Goal: Task Accomplishment & Management: Manage account settings

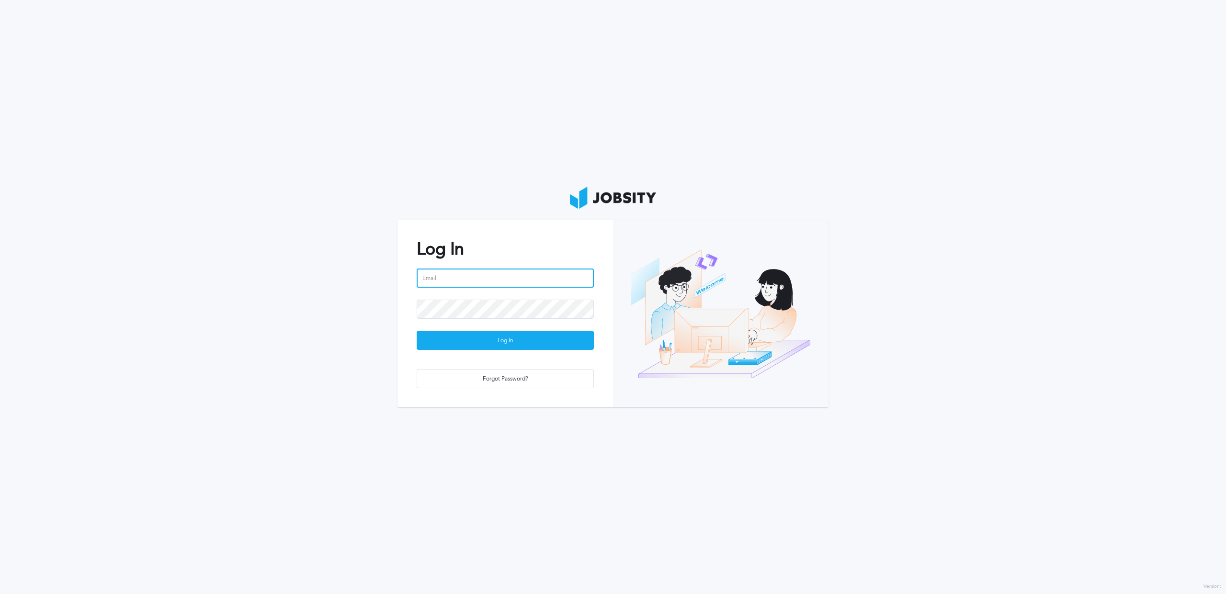
click at [491, 272] on input "email" at bounding box center [505, 278] width 177 height 19
type input "[PERSON_NAME][EMAIL_ADDRESS][PERSON_NAME][DOMAIN_NAME]"
click at [417, 331] on button "Log In" at bounding box center [505, 340] width 177 height 19
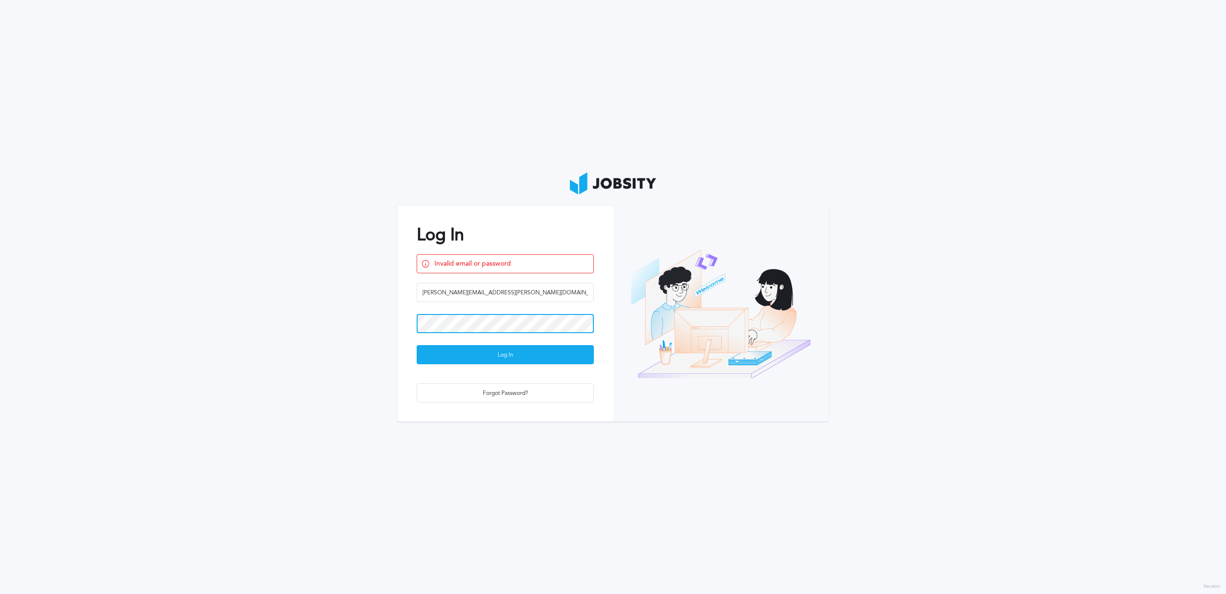
click at [417, 345] on button "Log In" at bounding box center [505, 354] width 177 height 19
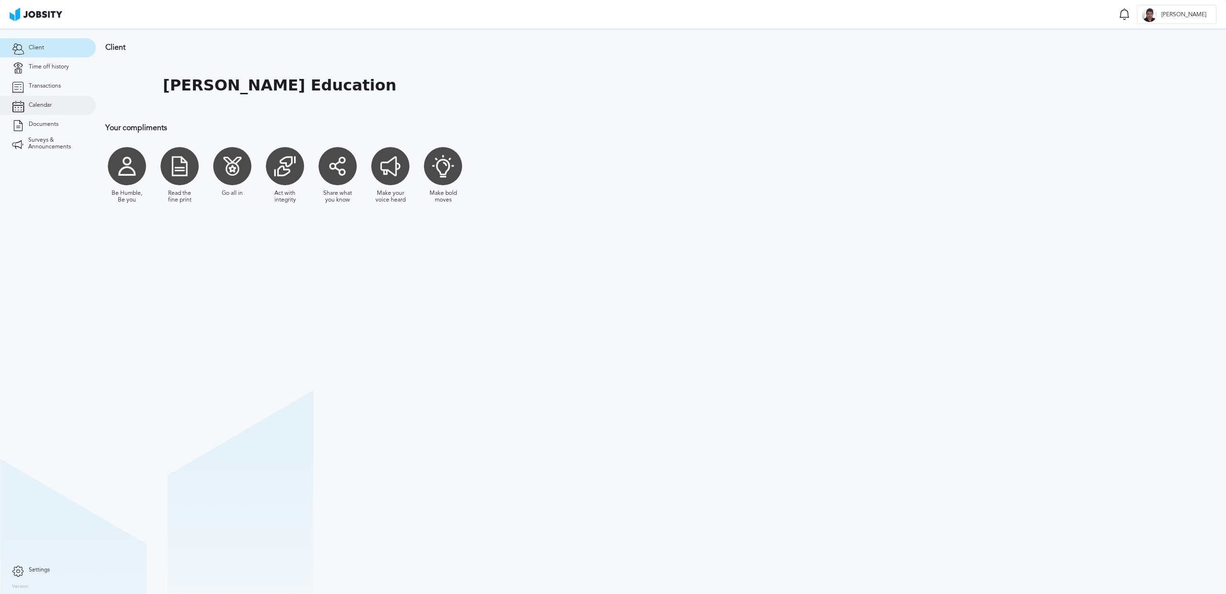
click at [51, 108] on span "Calendar" at bounding box center [40, 105] width 23 height 7
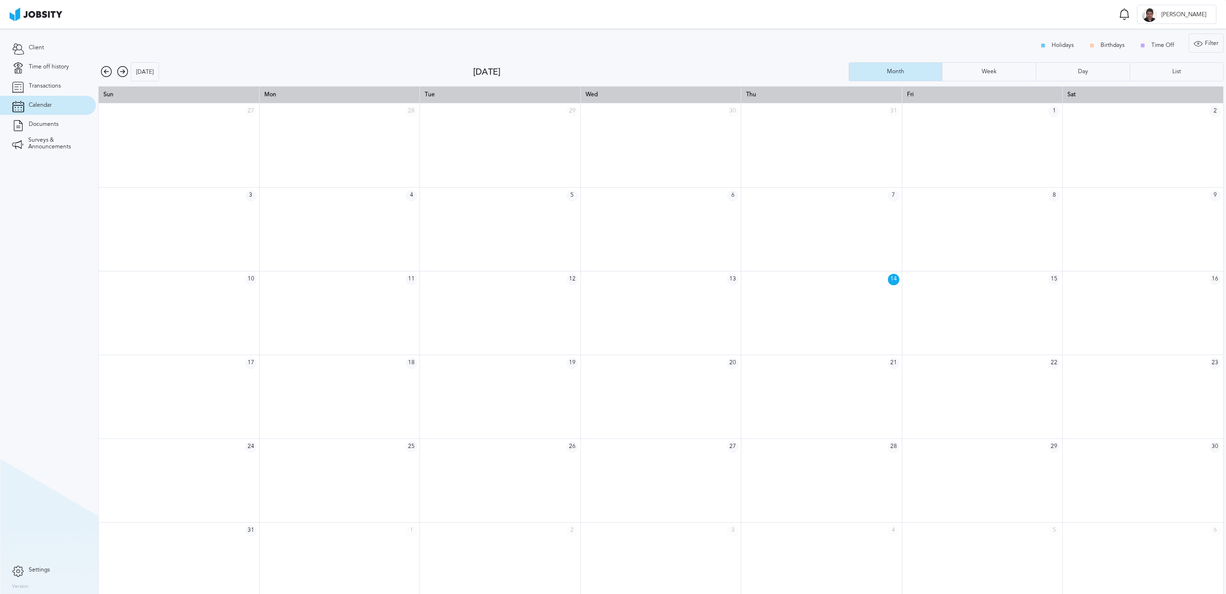
click at [123, 71] on icon at bounding box center [122, 71] width 11 height 11
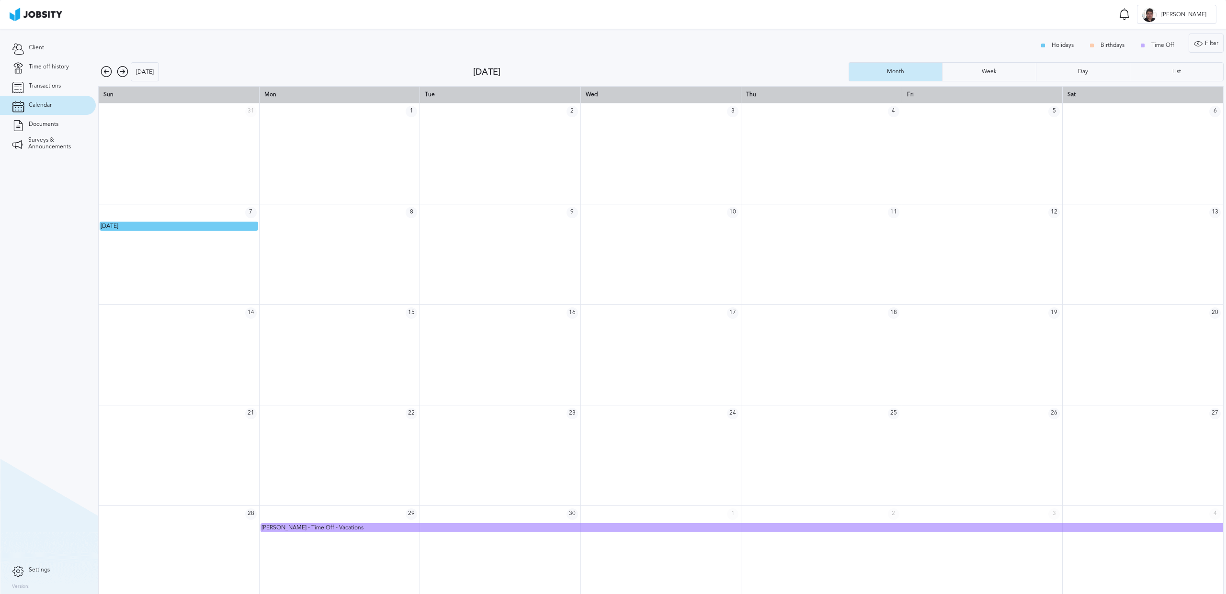
click at [123, 71] on icon at bounding box center [122, 71] width 11 height 11
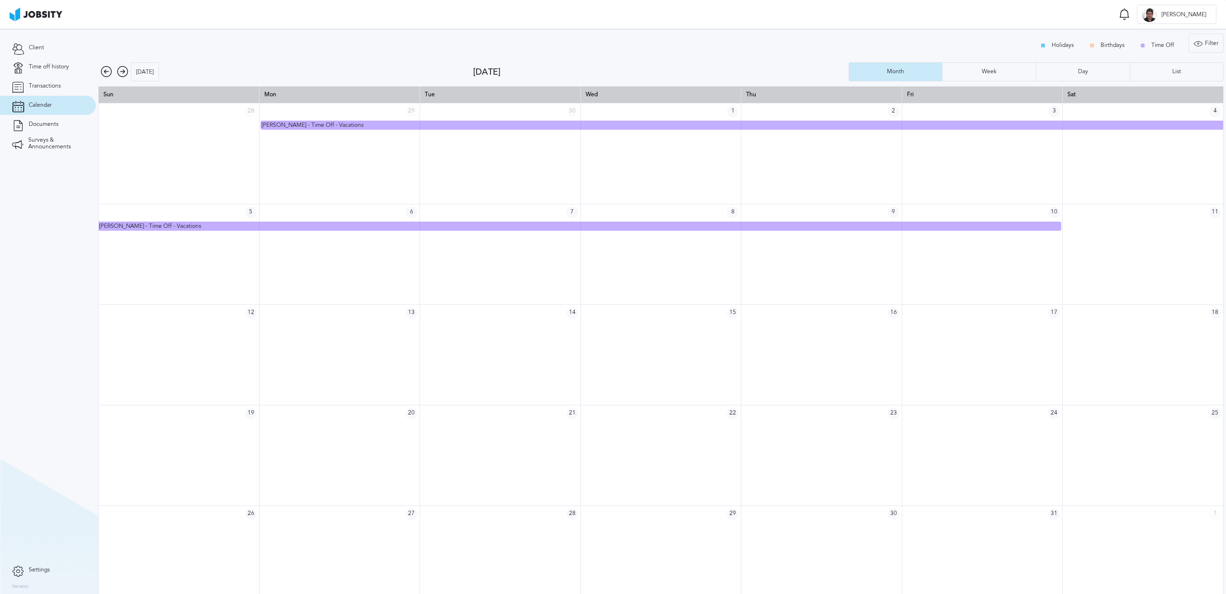
click at [123, 71] on icon at bounding box center [122, 71] width 11 height 11
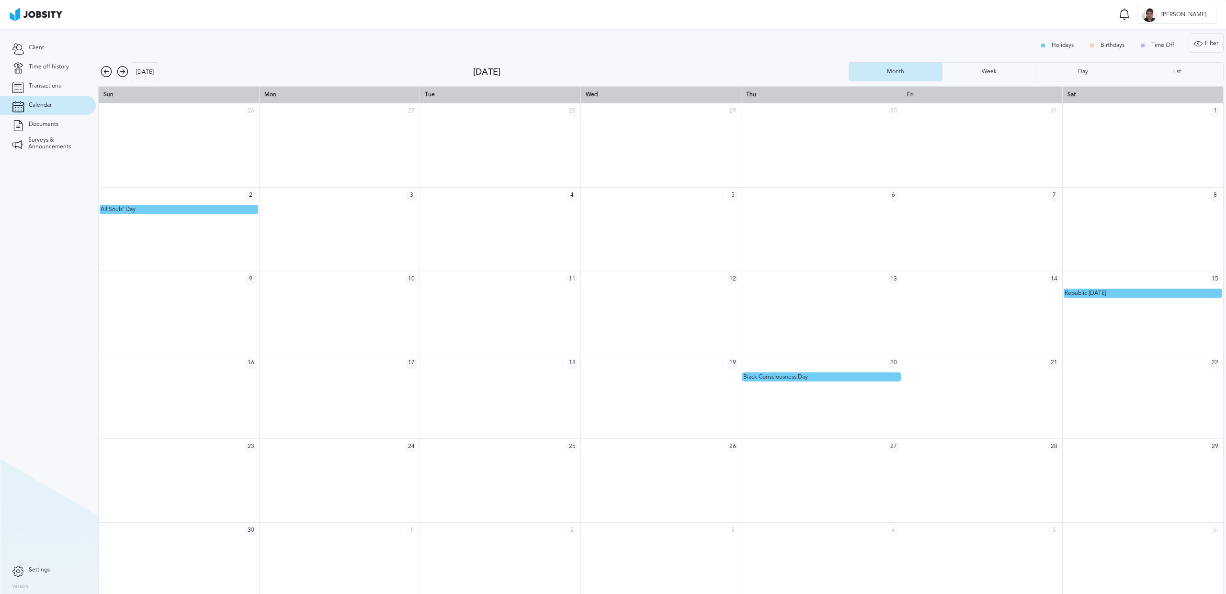
click at [123, 71] on icon at bounding box center [122, 71] width 11 height 11
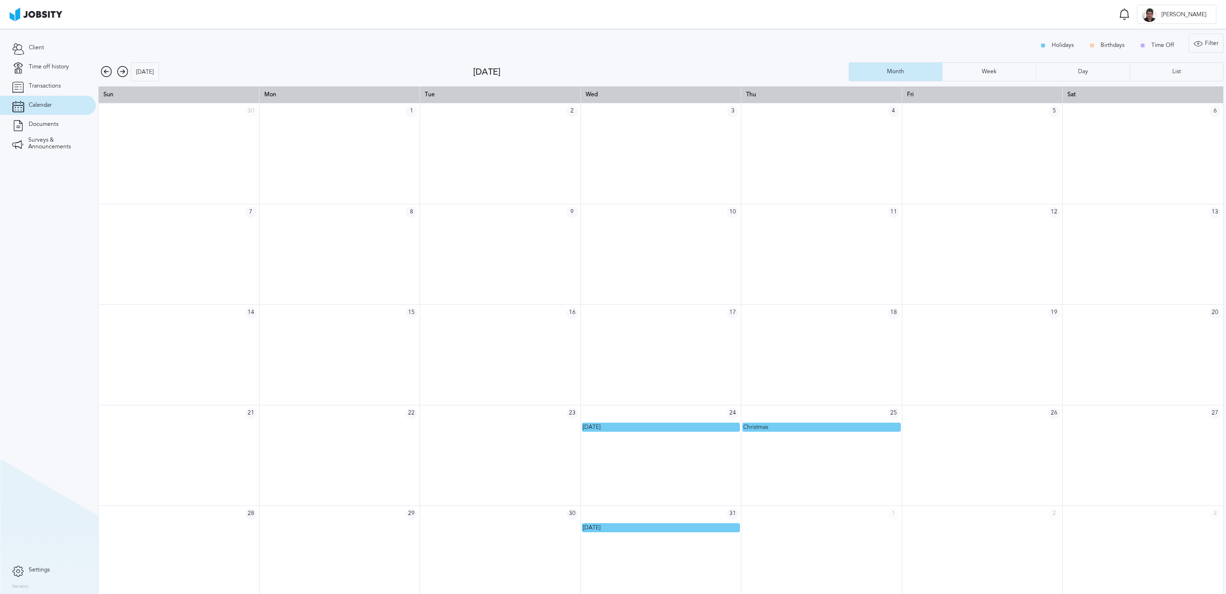
click at [123, 71] on icon at bounding box center [122, 71] width 11 height 11
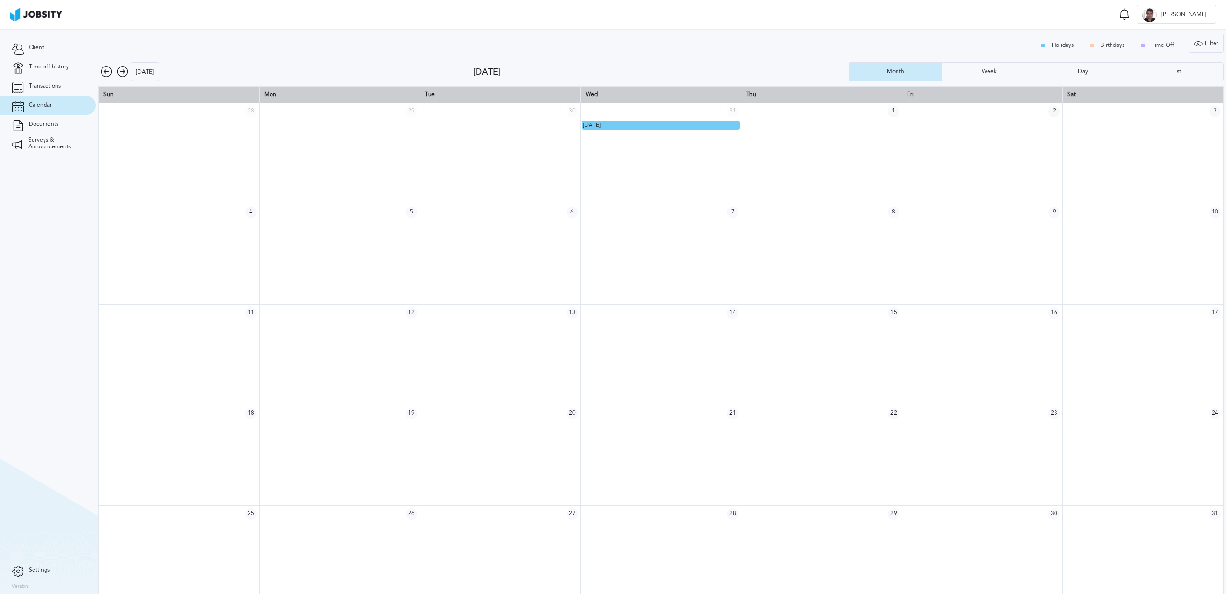
click at [104, 70] on icon at bounding box center [106, 71] width 11 height 11
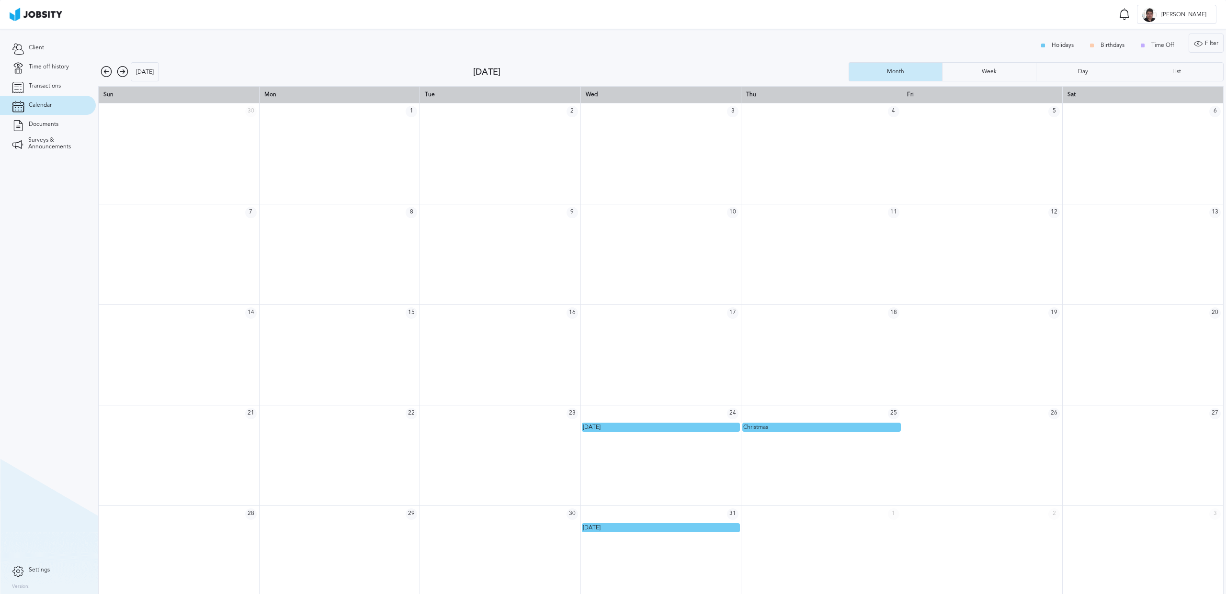
click at [104, 70] on icon at bounding box center [106, 71] width 11 height 11
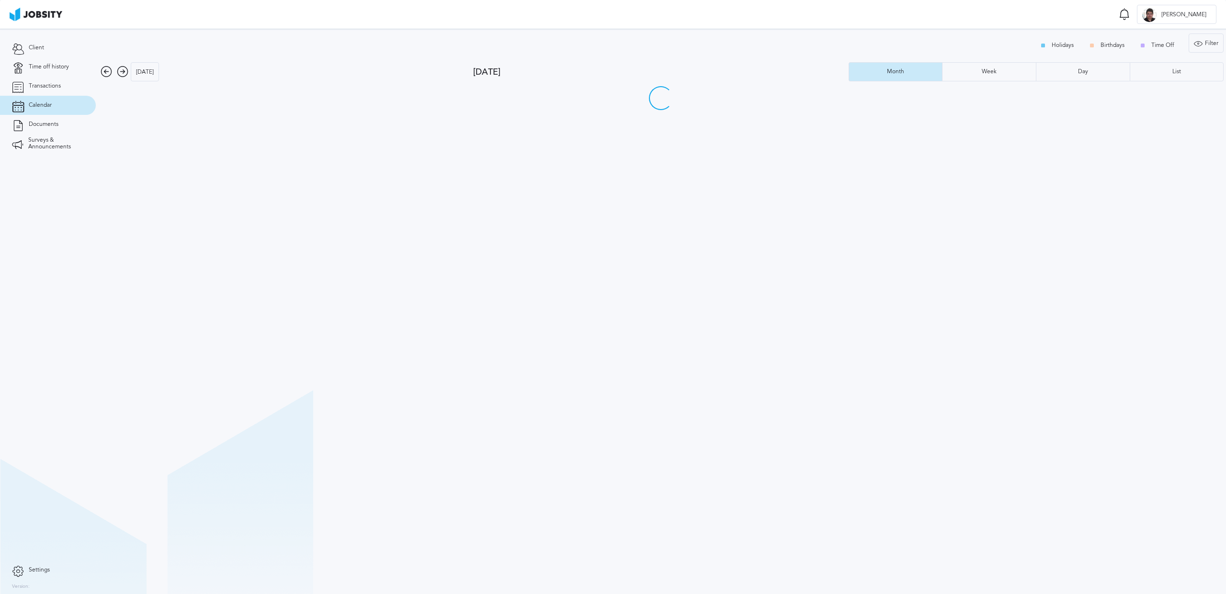
click at [104, 70] on icon at bounding box center [106, 71] width 11 height 11
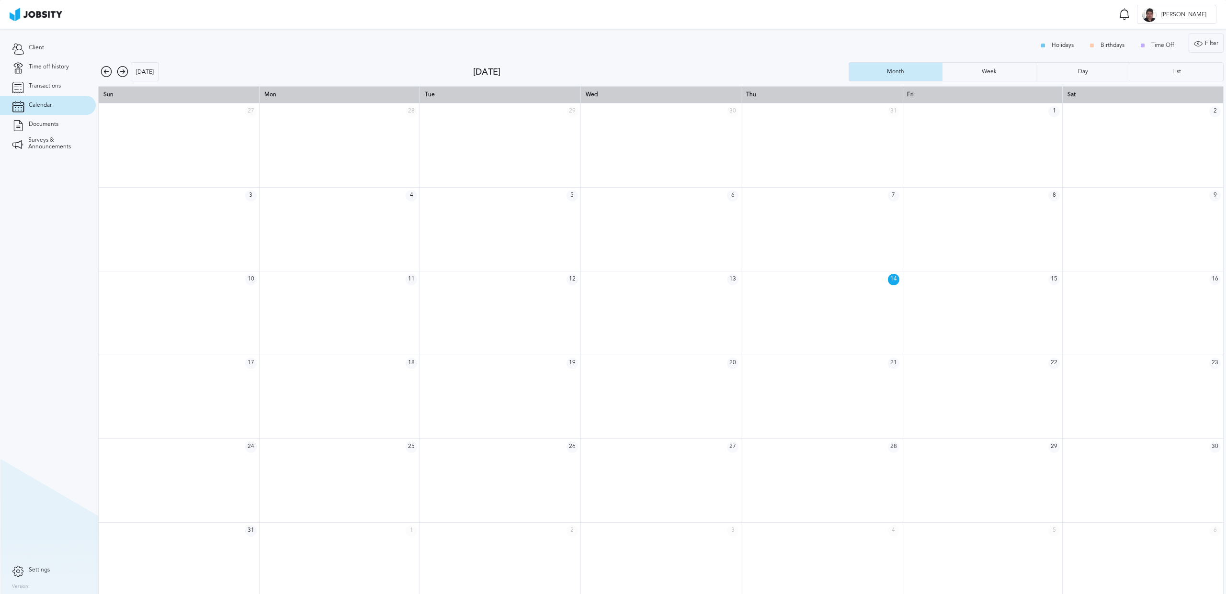
click at [122, 73] on icon at bounding box center [122, 71] width 11 height 11
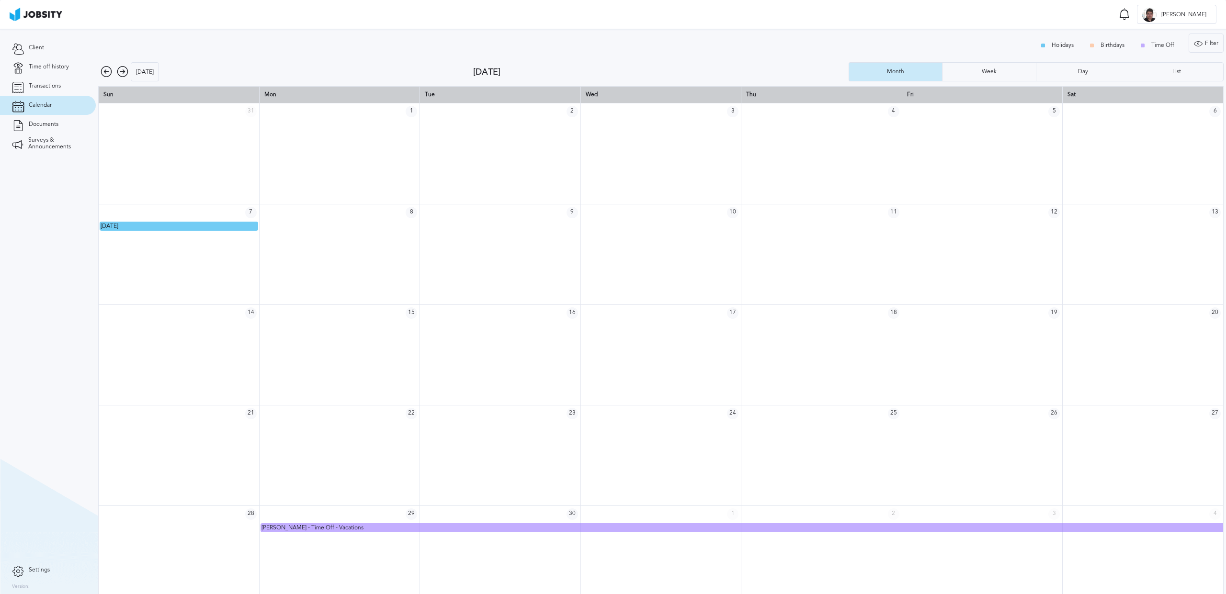
click at [121, 75] on icon at bounding box center [122, 71] width 11 height 11
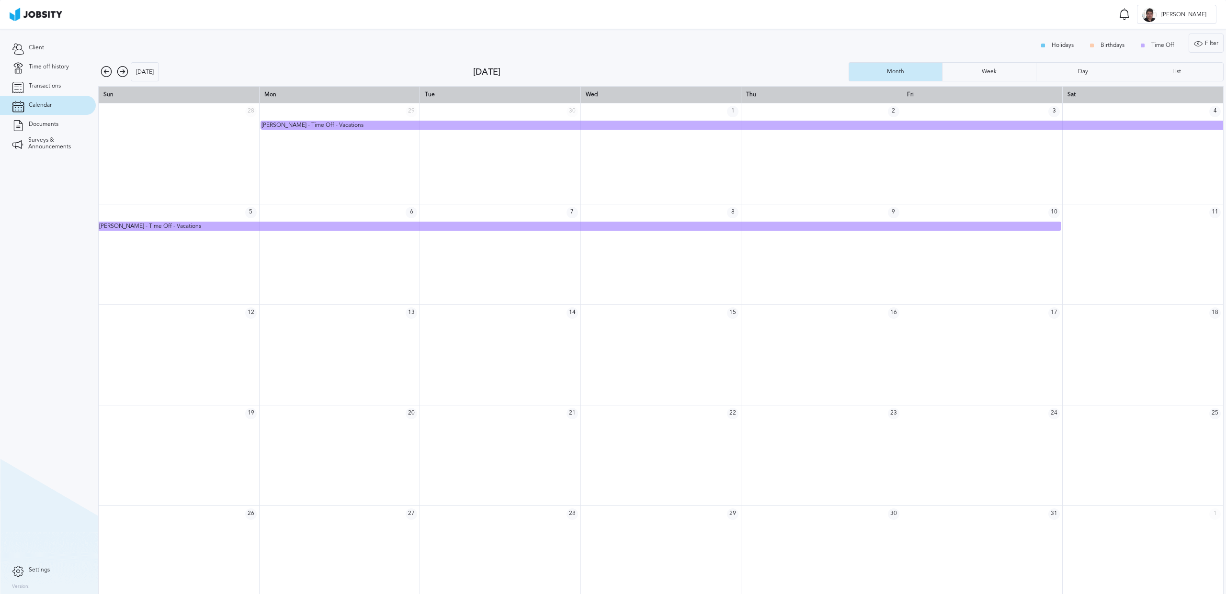
click at [122, 75] on icon at bounding box center [122, 71] width 11 height 11
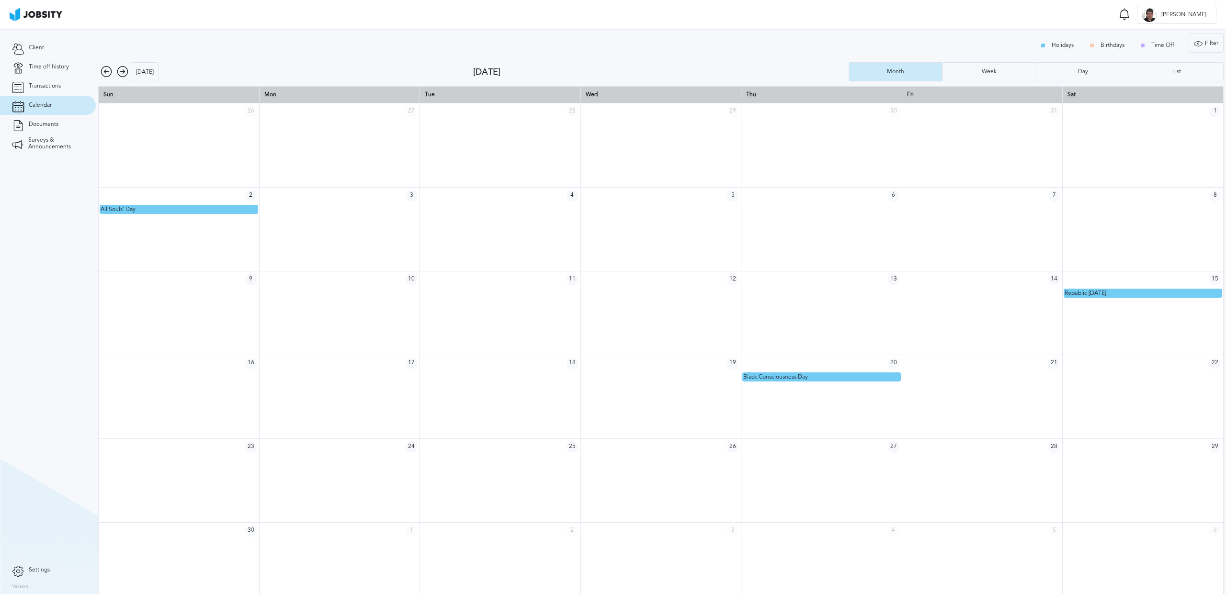
click at [119, 76] on icon at bounding box center [122, 71] width 11 height 11
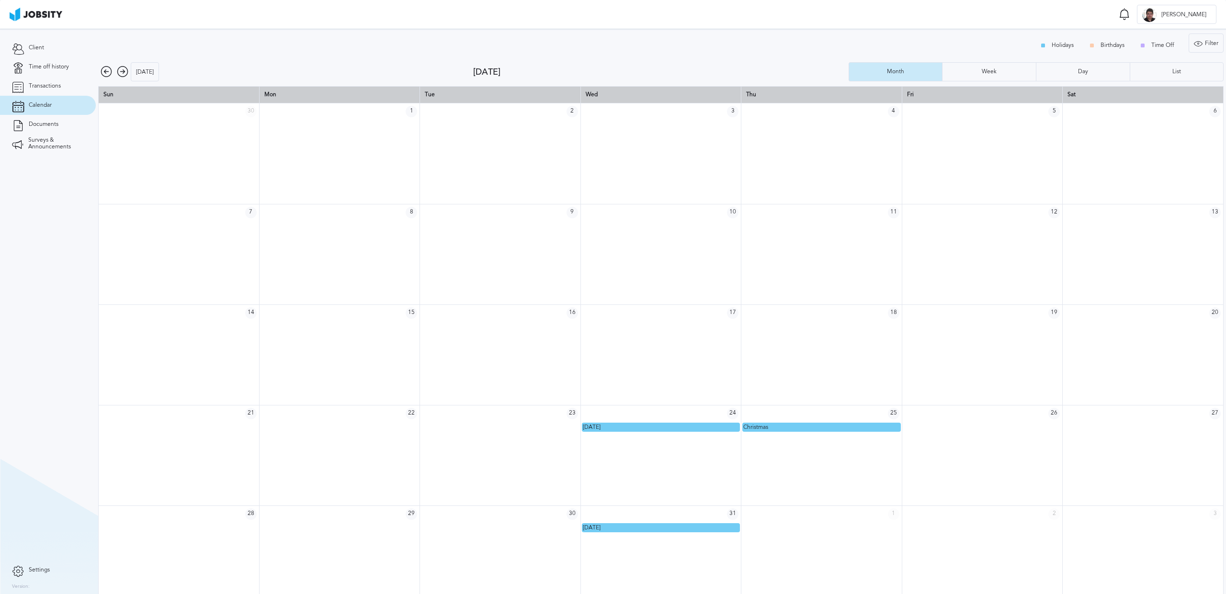
click at [119, 76] on icon at bounding box center [122, 71] width 11 height 11
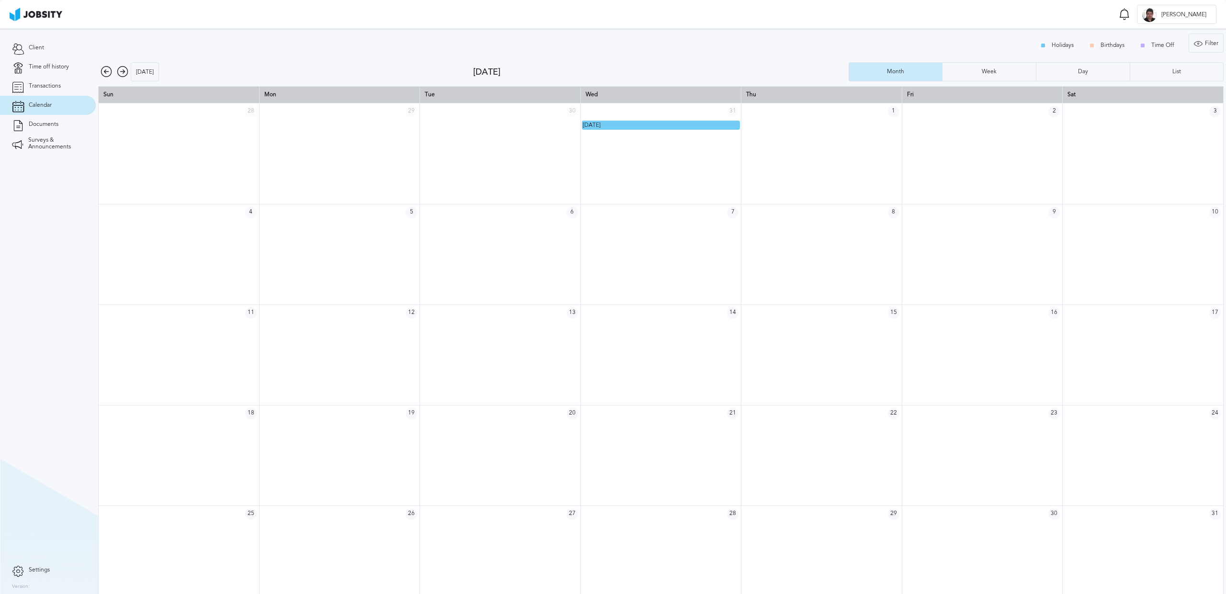
click at [111, 74] on icon at bounding box center [106, 71] width 11 height 11
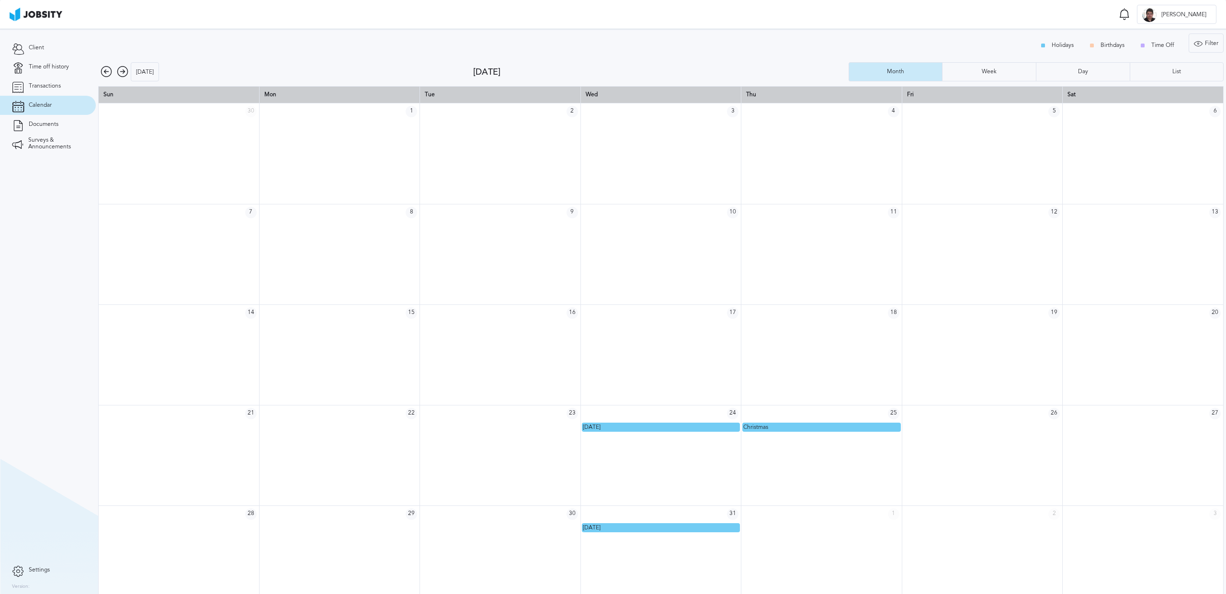
click at [111, 74] on icon at bounding box center [106, 71] width 11 height 11
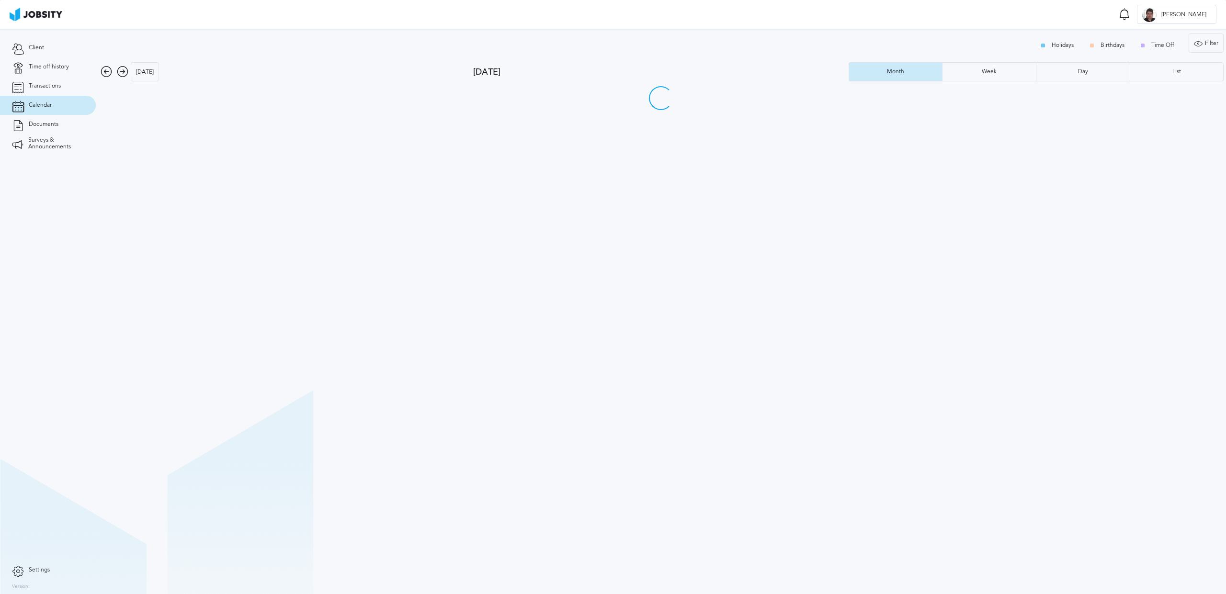
click at [111, 74] on icon at bounding box center [106, 71] width 11 height 11
